Goal: Task Accomplishment & Management: Use online tool/utility

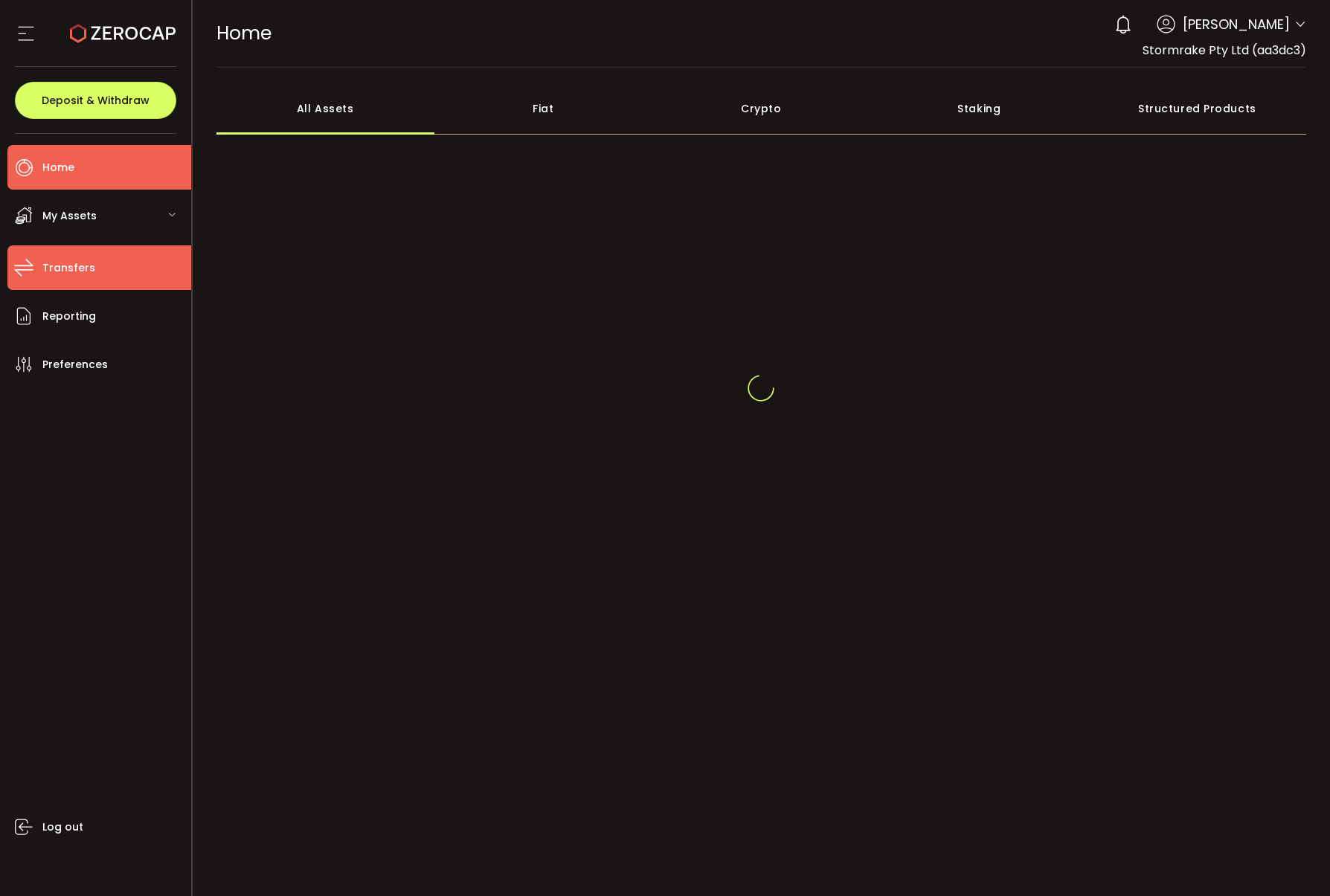
click at [97, 283] on li "Transfers" at bounding box center [99, 267] width 184 height 45
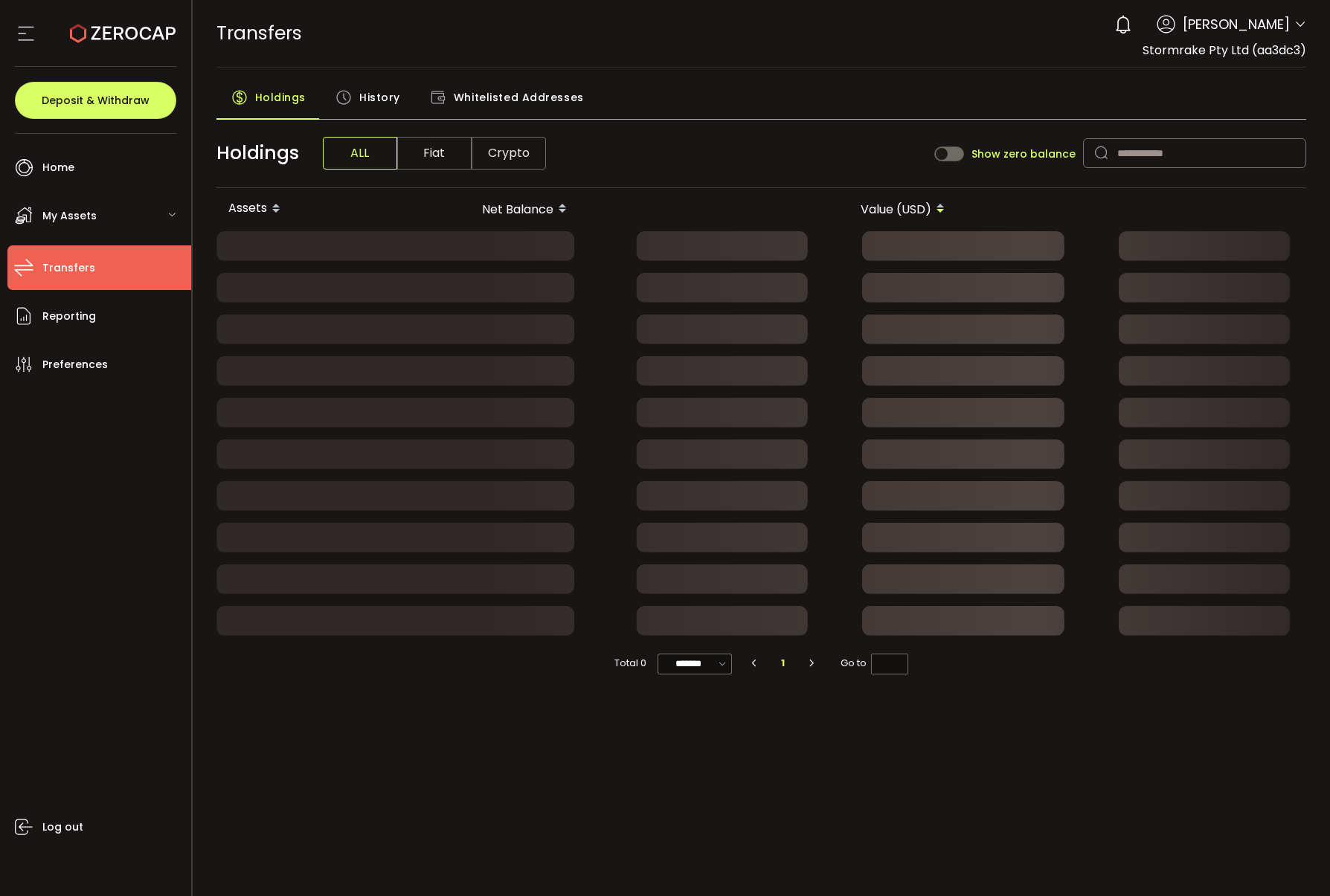
click at [101, 218] on div "My Assets" at bounding box center [99, 216] width 184 height 45
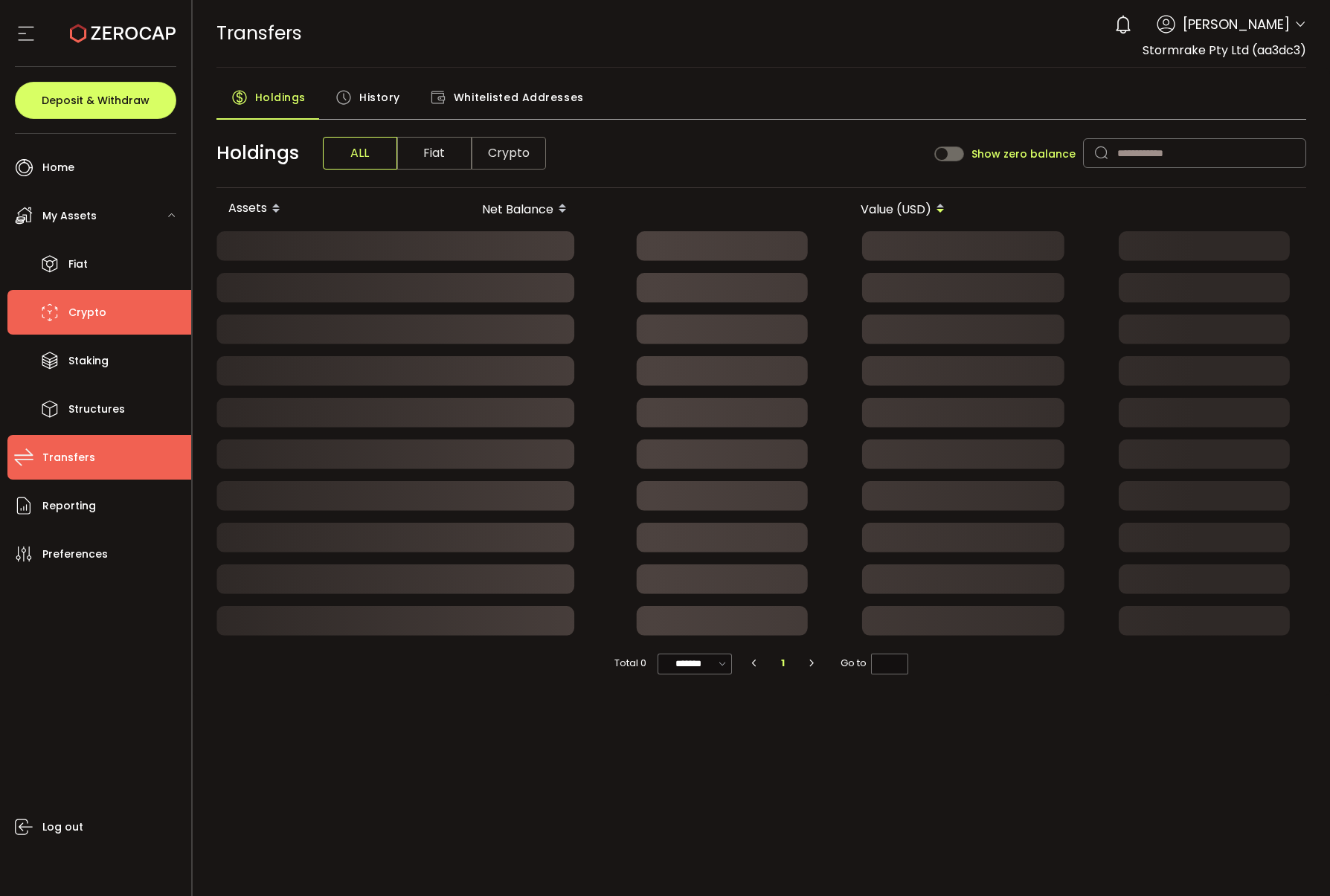
click at [125, 309] on li "Crypto" at bounding box center [99, 312] width 184 height 45
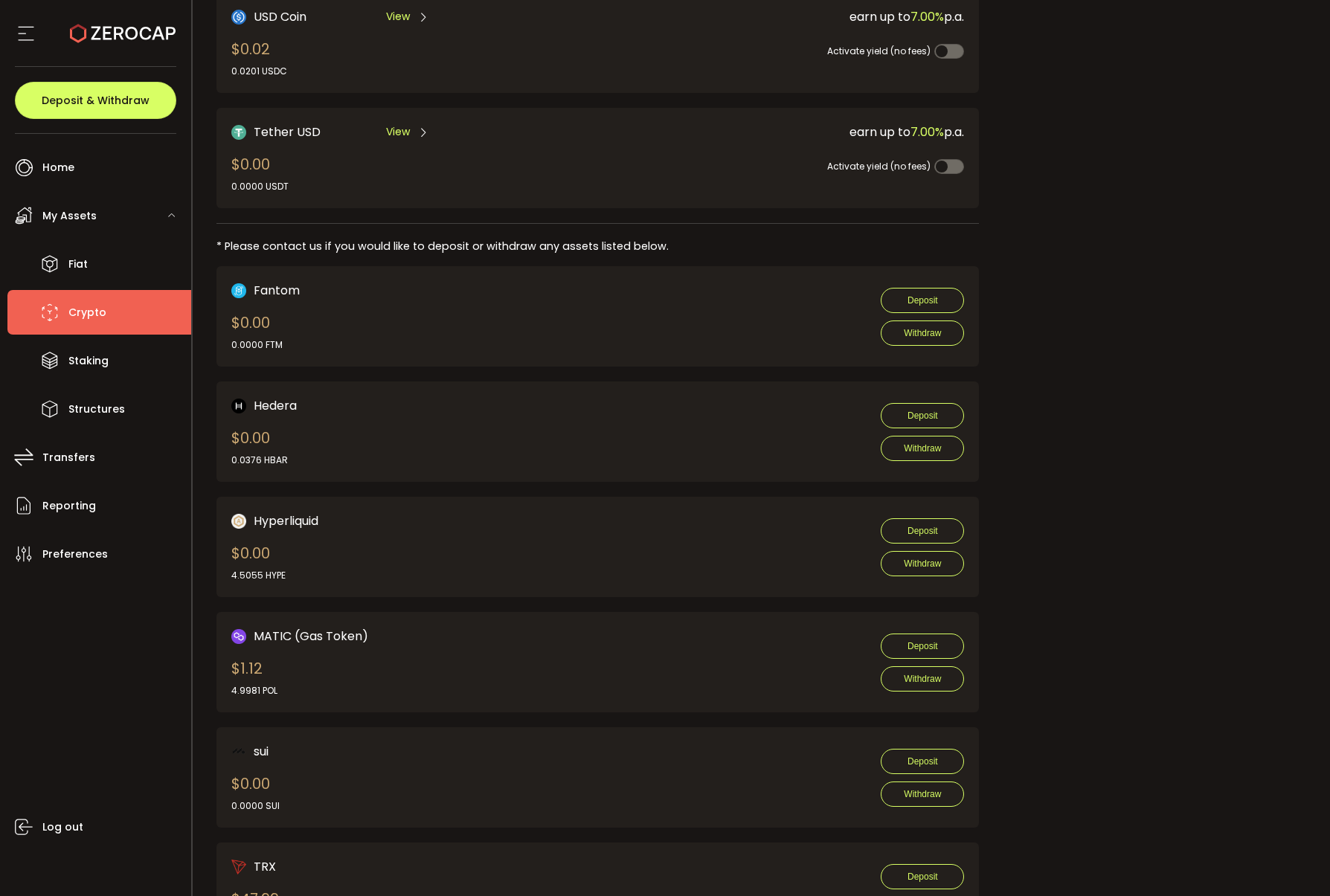
scroll to position [911, 0]
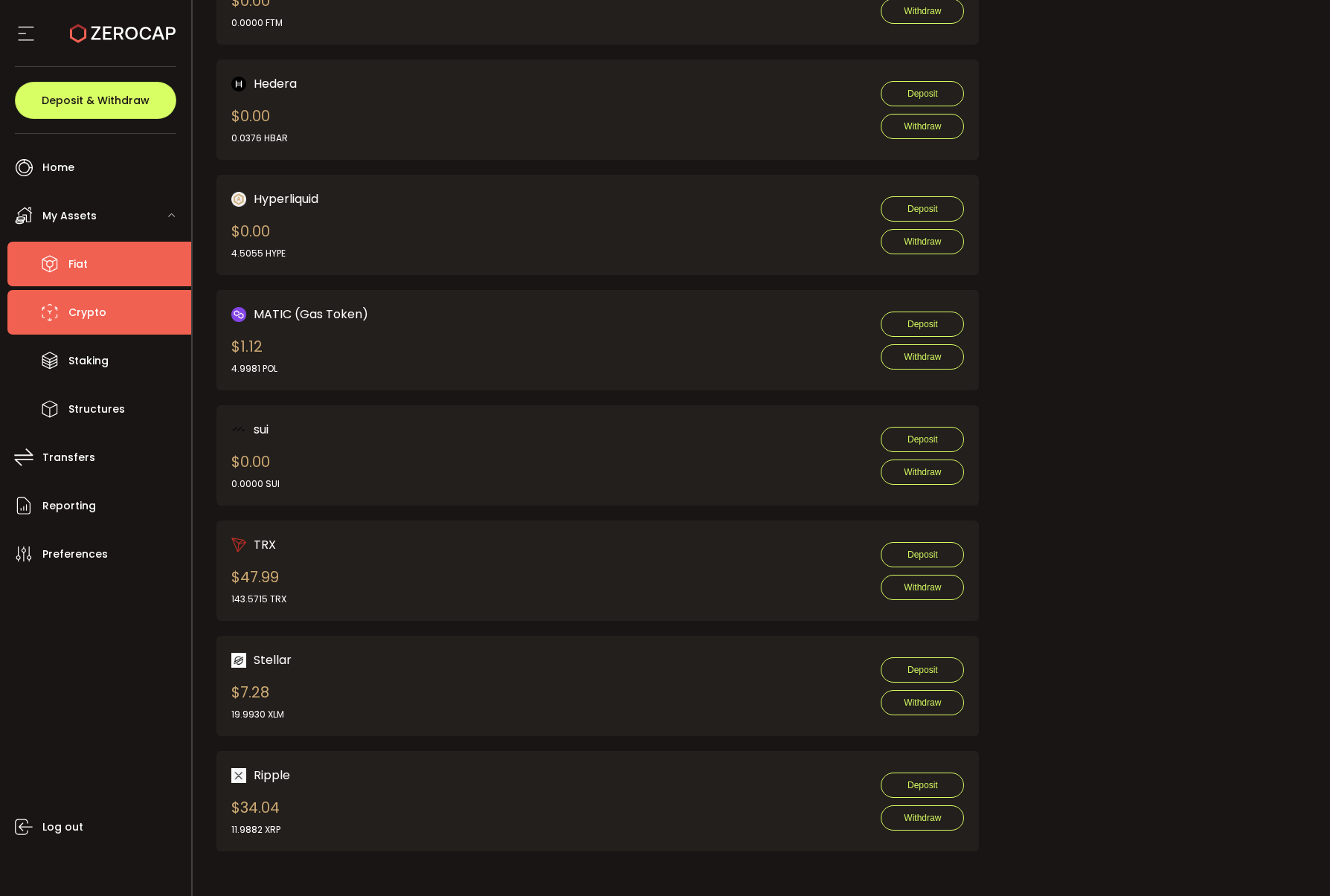
click at [105, 256] on li "Fiat" at bounding box center [99, 264] width 184 height 45
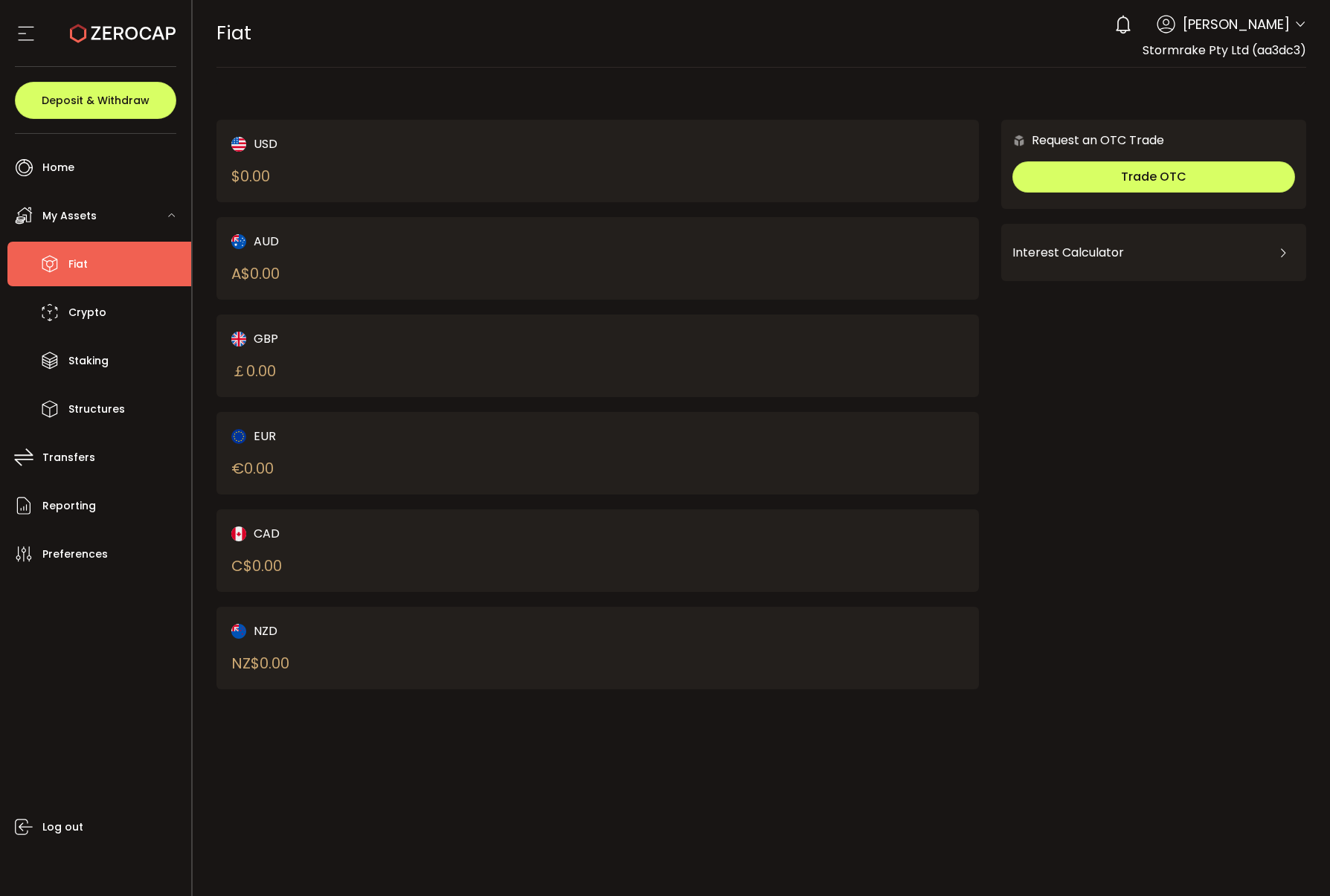
click at [83, 220] on span "My Assets" at bounding box center [69, 216] width 54 height 21
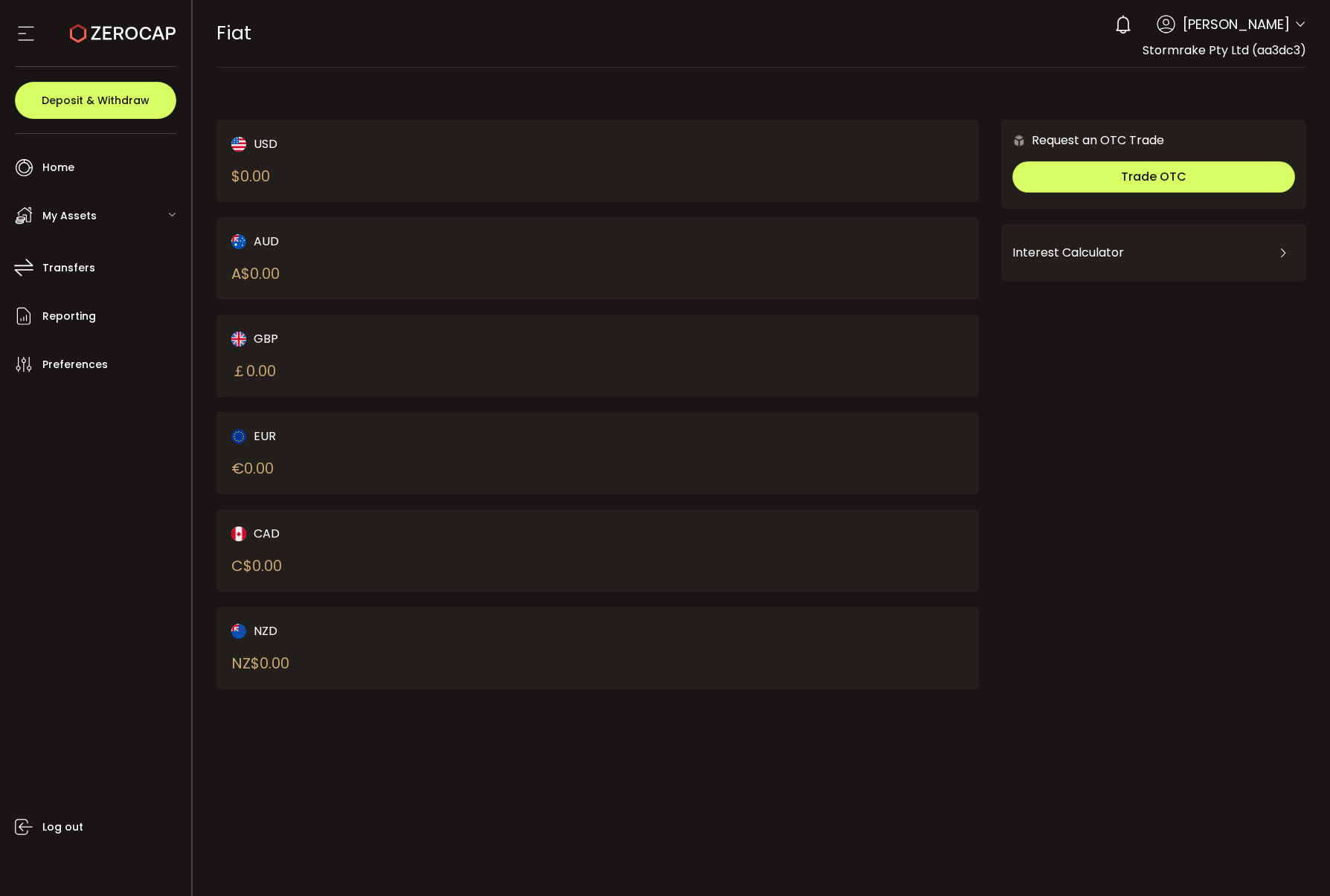
click at [87, 206] on span "My Assets" at bounding box center [69, 216] width 54 height 21
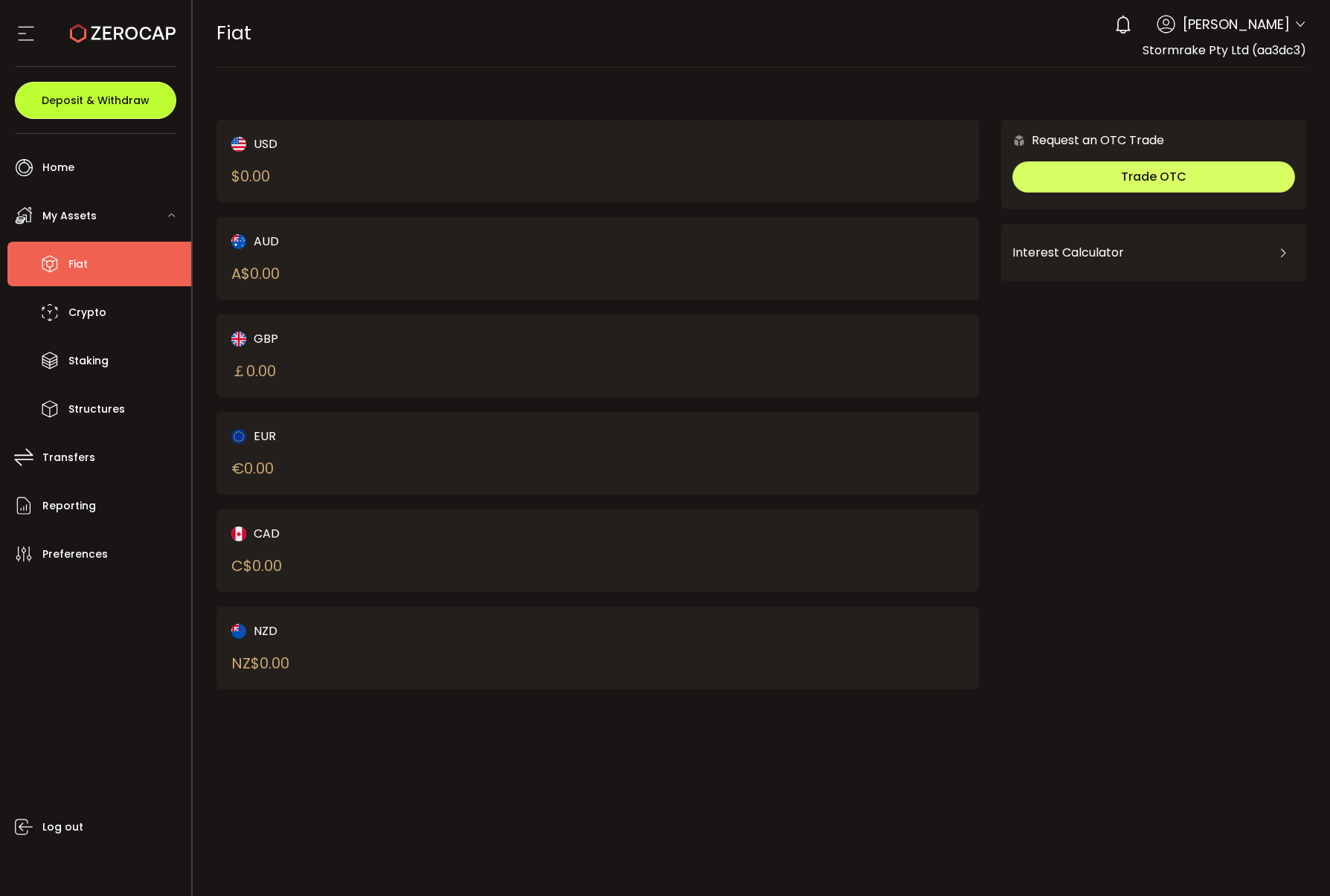
click at [126, 104] on span "Deposit & Withdraw" at bounding box center [96, 100] width 108 height 11
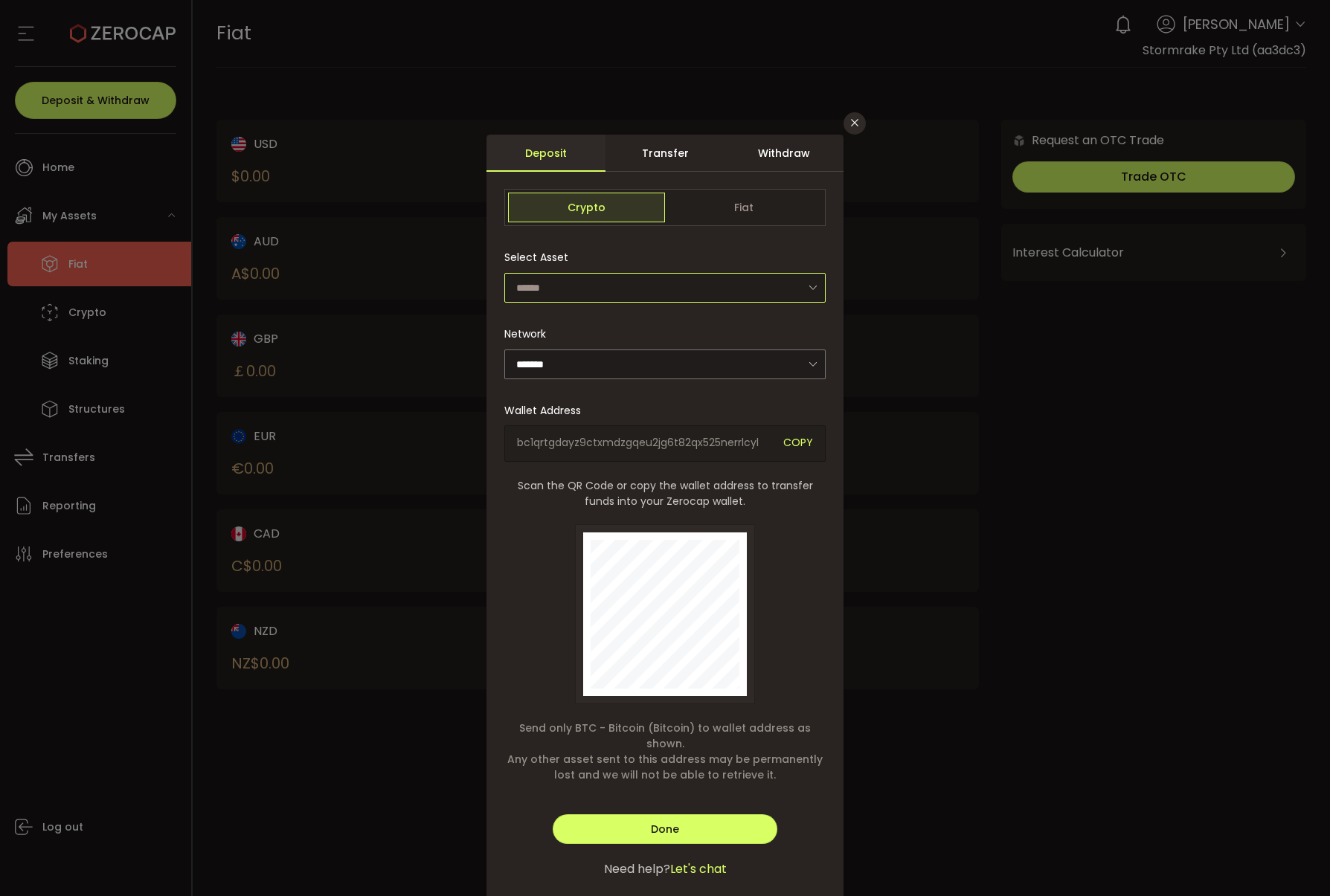
click at [584, 290] on input "dialog" at bounding box center [665, 288] width 321 height 29
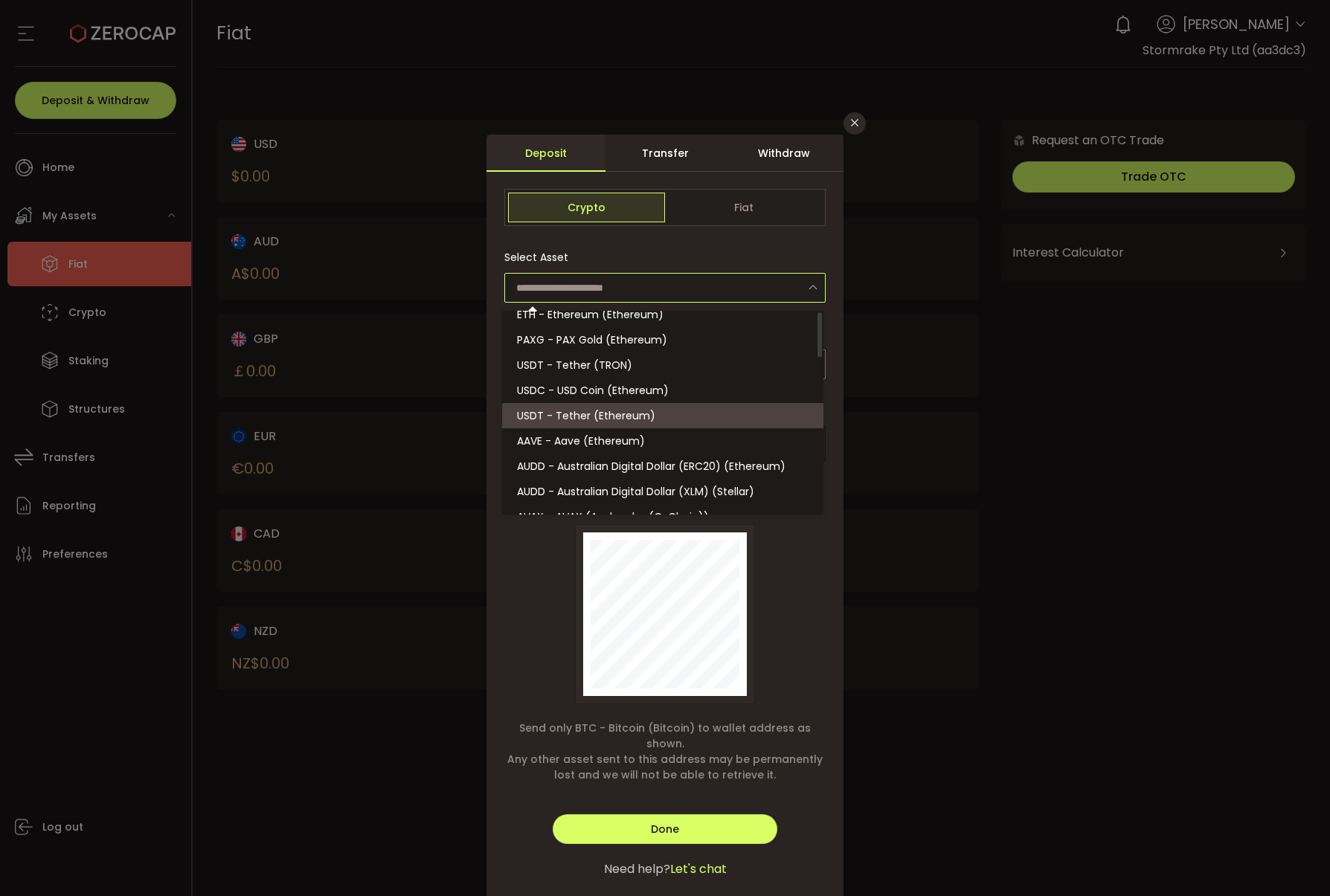
scroll to position [98, 0]
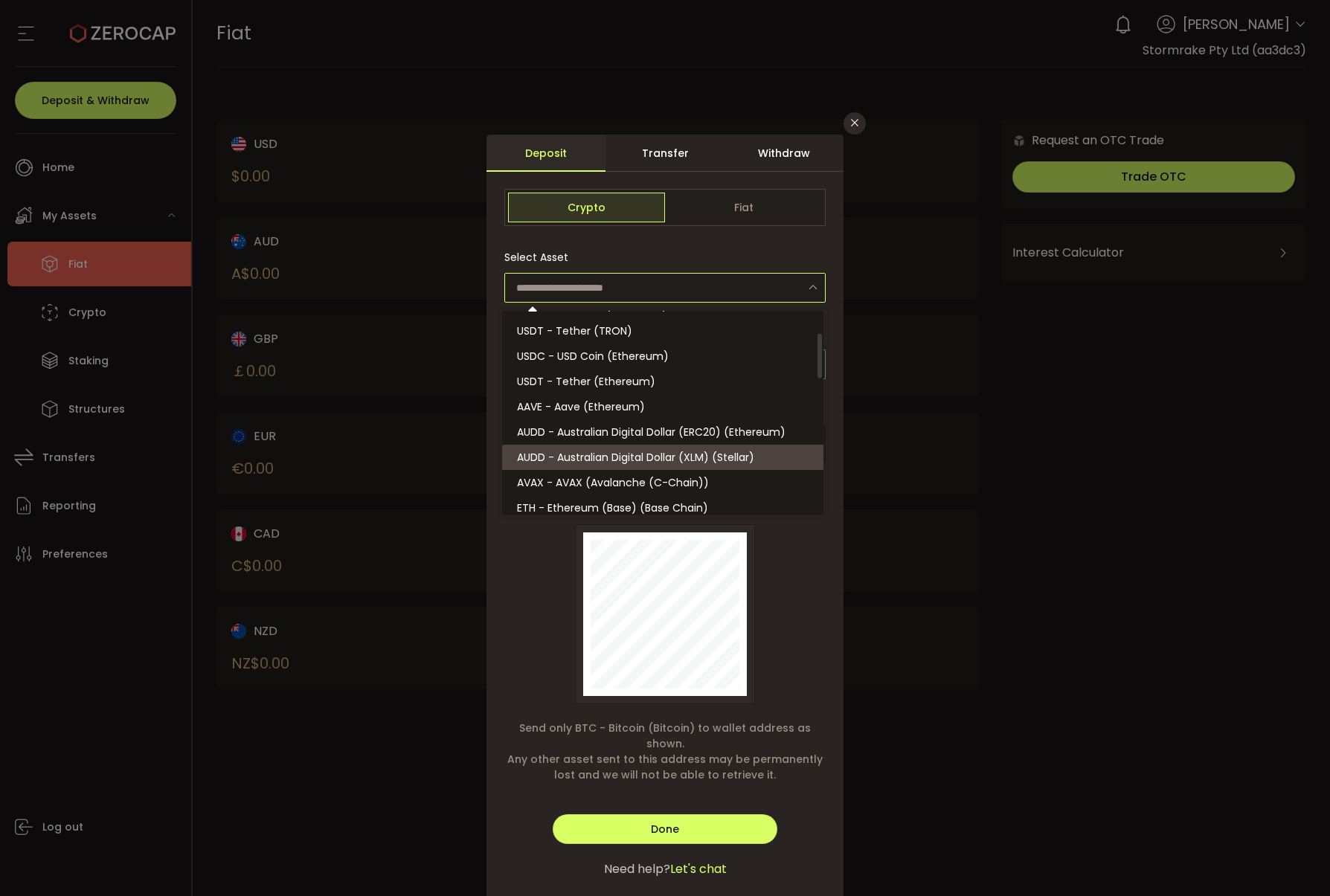
click at [632, 458] on span "AUDD - Australian Digital Dollar (XLM) (Stellar)" at bounding box center [635, 457] width 237 height 15
type input "**********"
type input "*******"
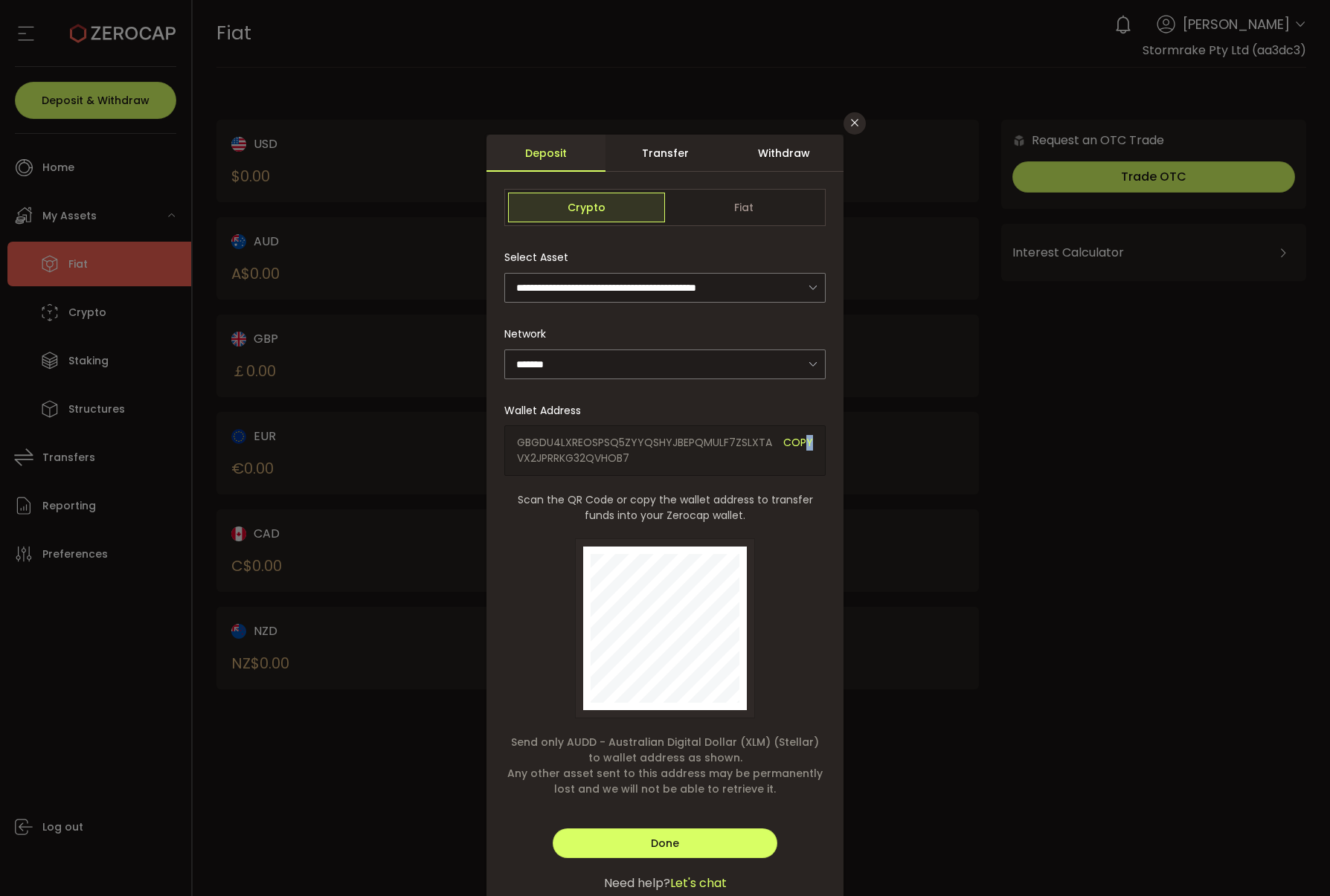
click at [807, 442] on span "COPY" at bounding box center [798, 450] width 29 height 31
